Goal: Information Seeking & Learning: Learn about a topic

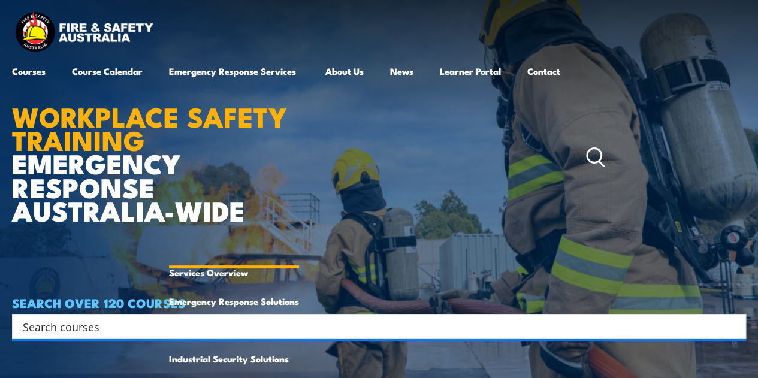
click at [243, 74] on link "Emergency Response Services" at bounding box center [234, 157] width 130 height 201
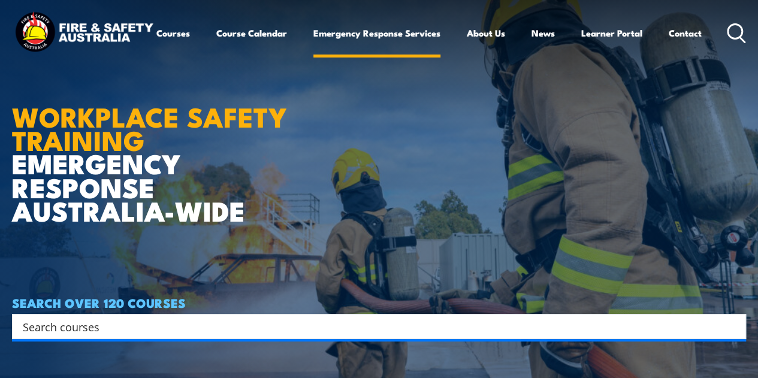
click at [313, 47] on link "Emergency Response Services" at bounding box center [376, 33] width 127 height 29
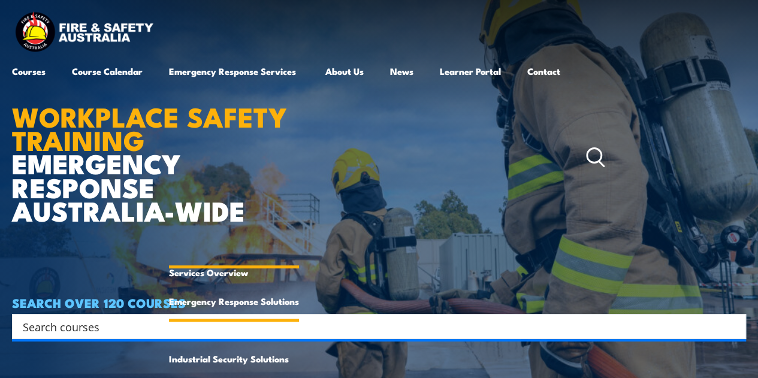
click at [241, 306] on link "Emergency Response Solutions" at bounding box center [234, 301] width 130 height 29
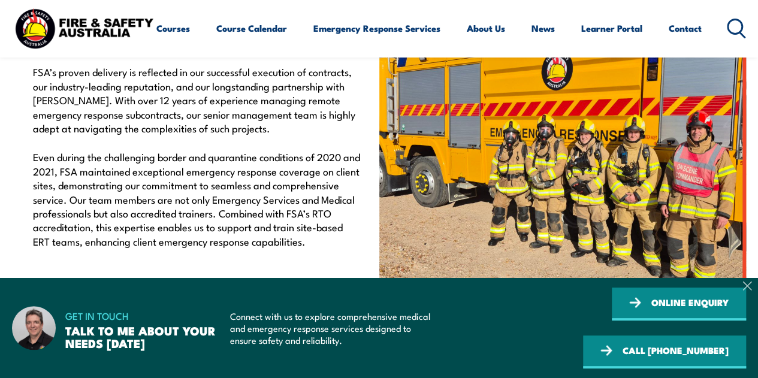
scroll to position [397, 0]
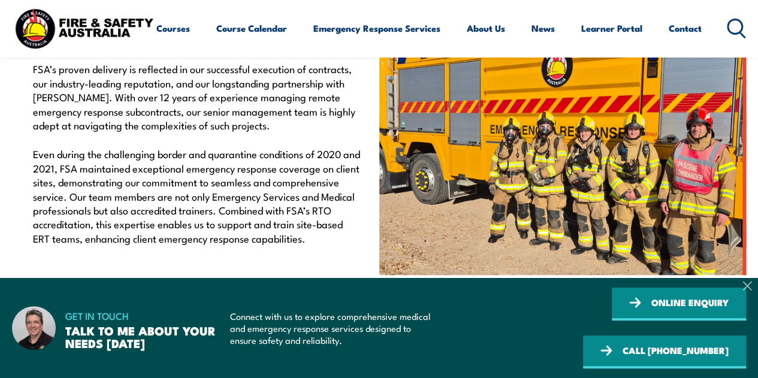
click at [749, 290] on icon at bounding box center [747, 286] width 8 height 8
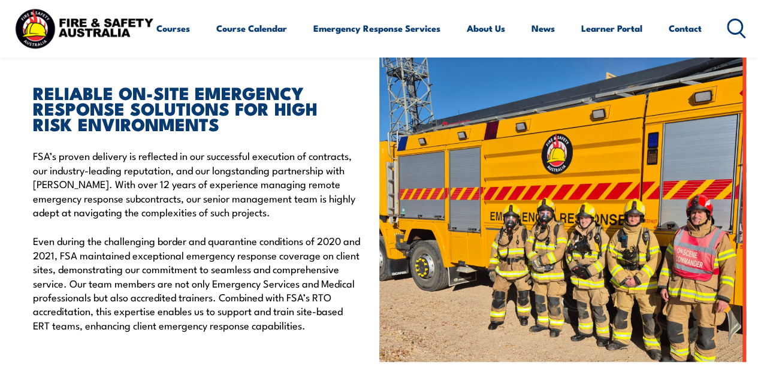
scroll to position [302, 0]
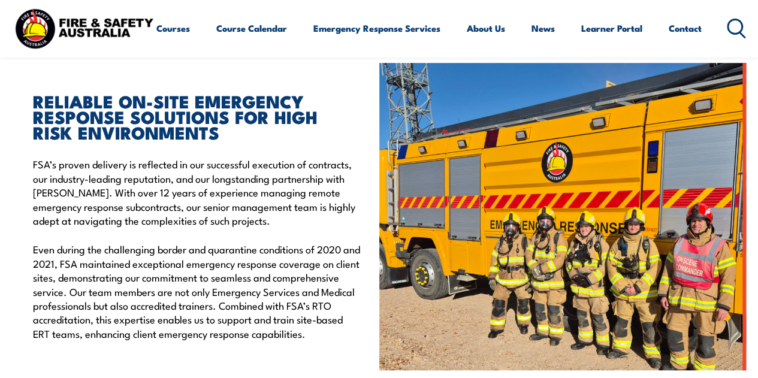
drag, startPoint x: 299, startPoint y: 229, endPoint x: 173, endPoint y: 226, distance: 125.3
click at [173, 226] on p "FSA’s proven delivery is reflected in our successful execution of contracts, ou…" at bounding box center [197, 192] width 328 height 70
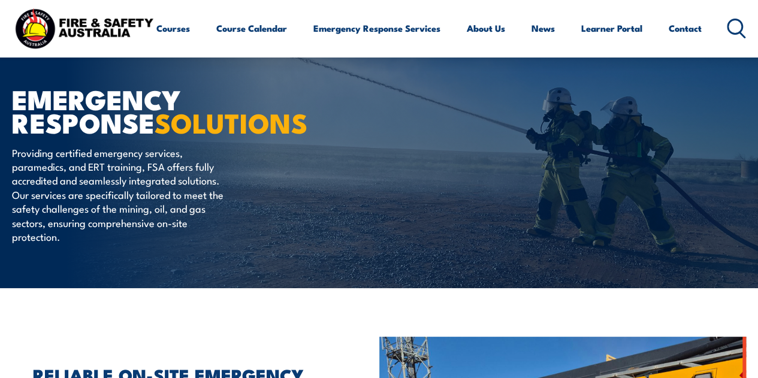
scroll to position [0, 0]
